Goal: Find specific page/section: Find specific page/section

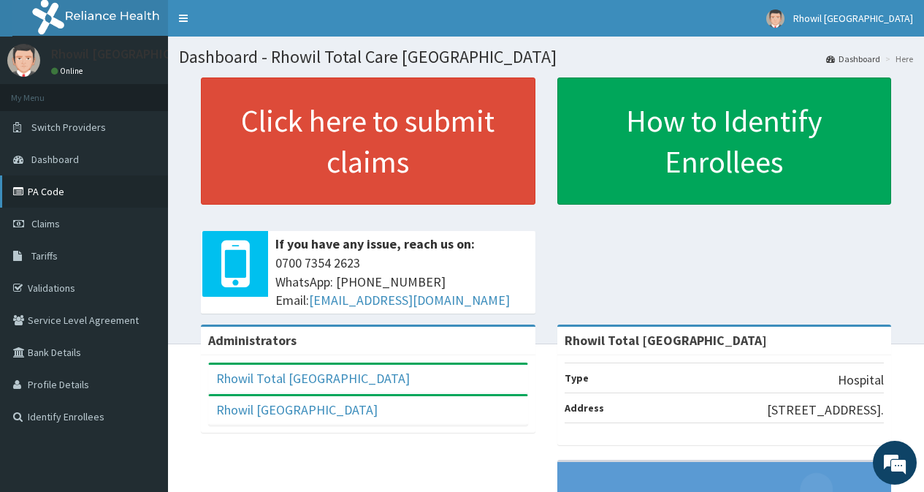
click at [51, 196] on link "PA Code" at bounding box center [84, 191] width 168 height 32
click at [107, 263] on link "Tariffs" at bounding box center [84, 256] width 168 height 32
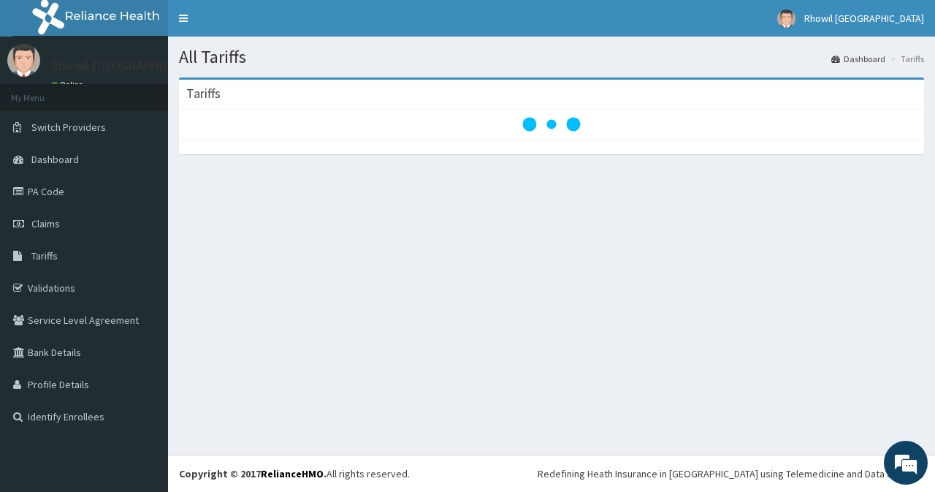
click at [107, 263] on link "Tariffs" at bounding box center [84, 256] width 168 height 32
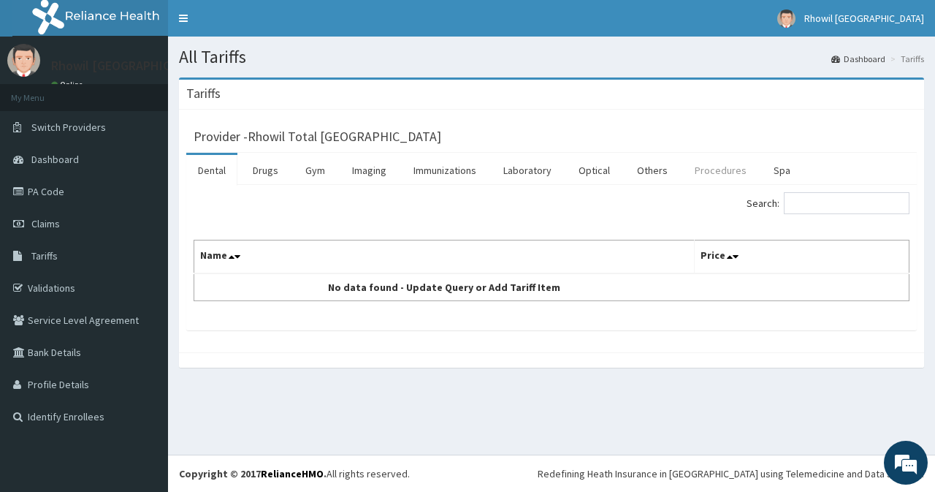
click at [732, 175] on link "Procedures" at bounding box center [720, 170] width 75 height 31
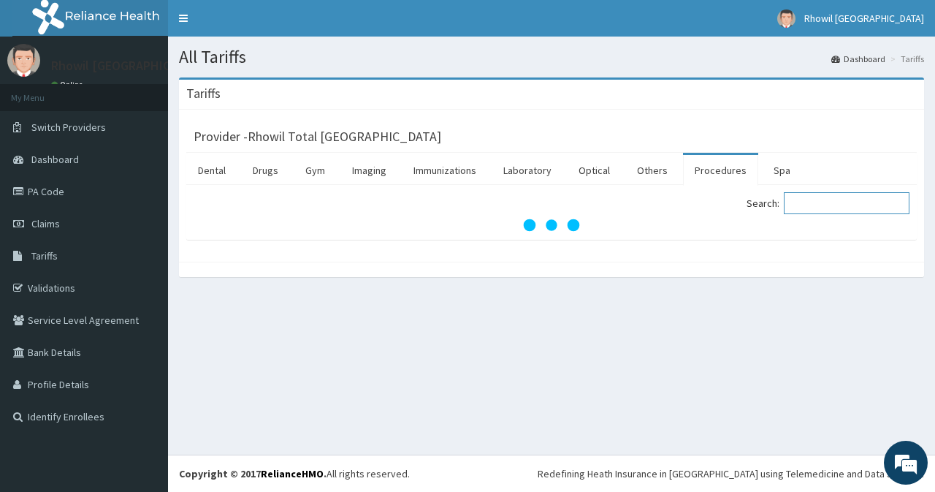
click at [837, 208] on input "Search:" at bounding box center [847, 203] width 126 height 22
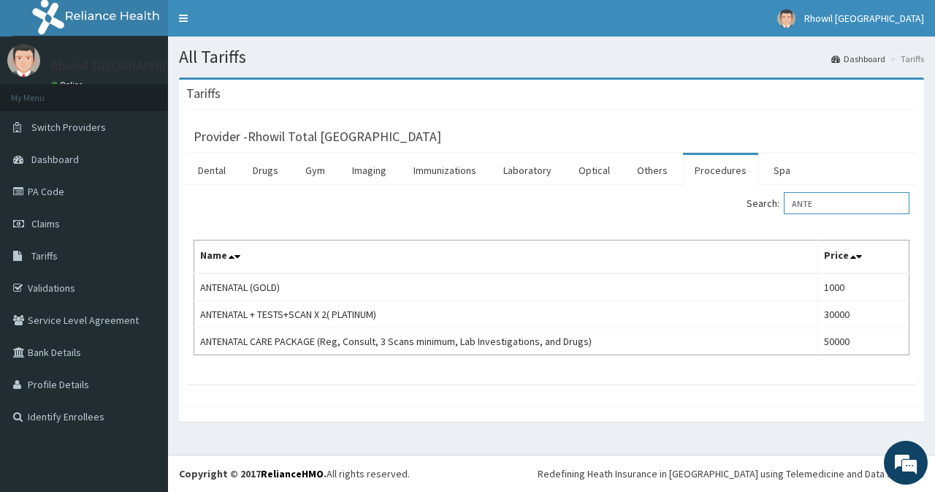
type input "ANTE"
